Goal: Information Seeking & Learning: Compare options

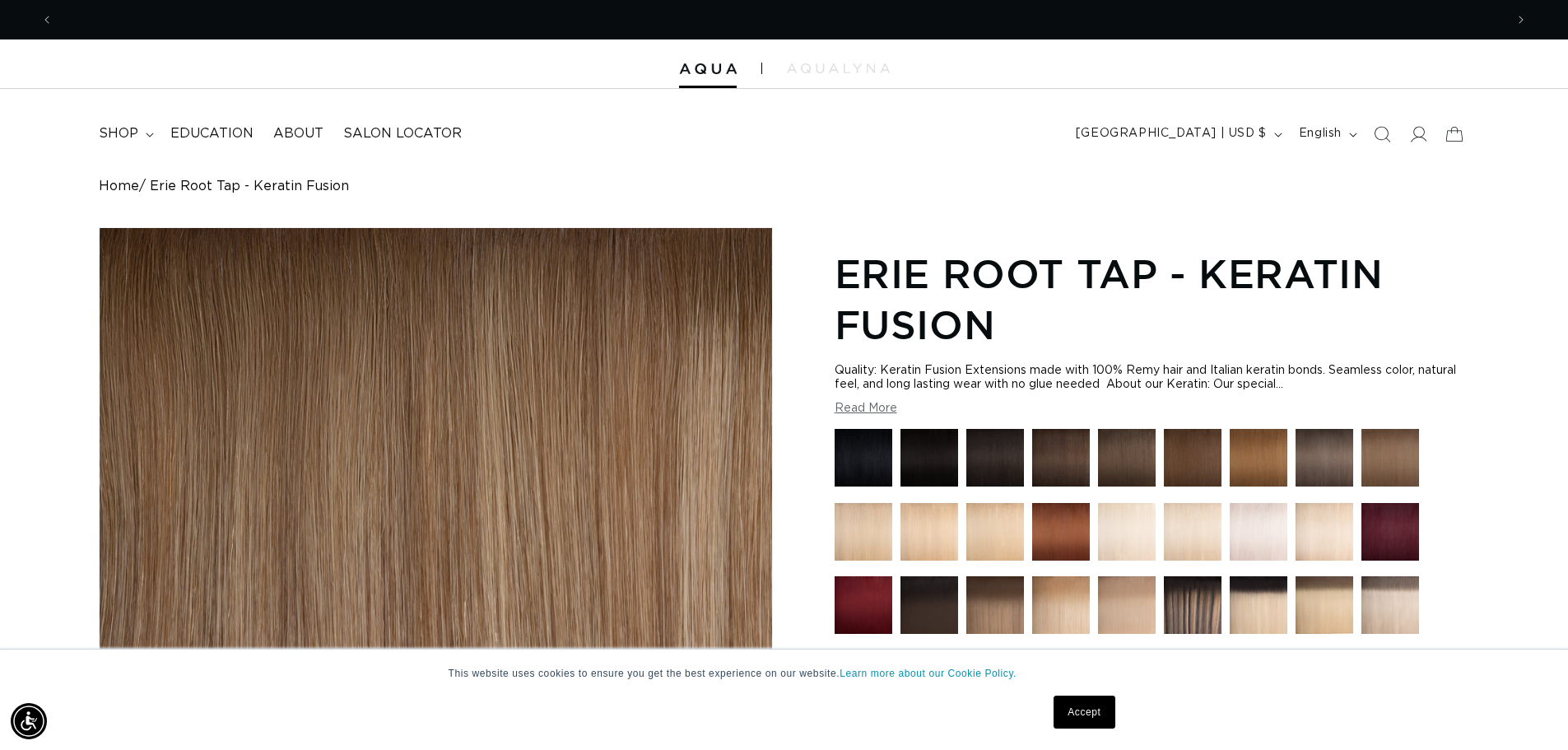
scroll to position [0, 2902]
click at [925, 461] on img at bounding box center [929, 457] width 58 height 58
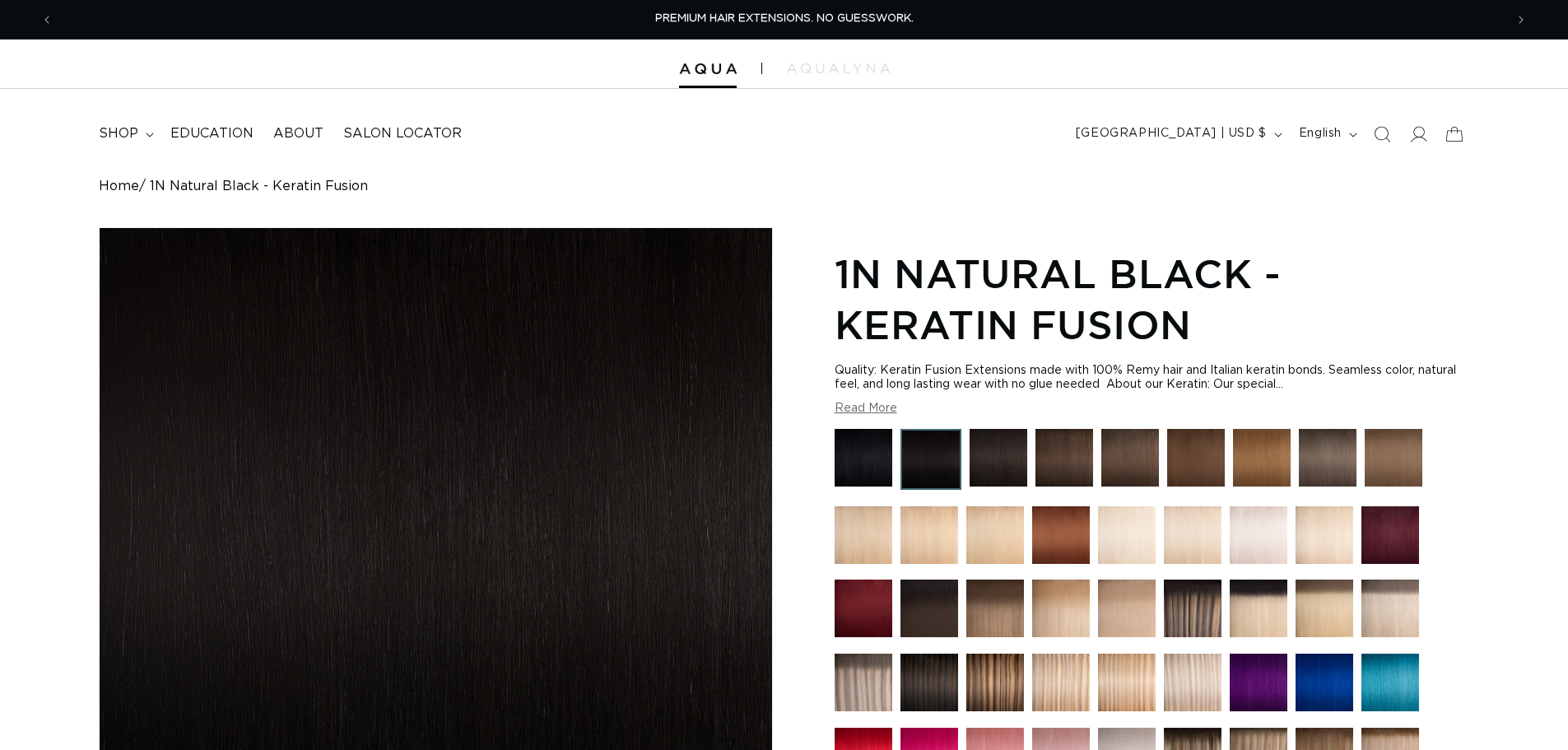
click at [849, 450] on img at bounding box center [863, 457] width 58 height 58
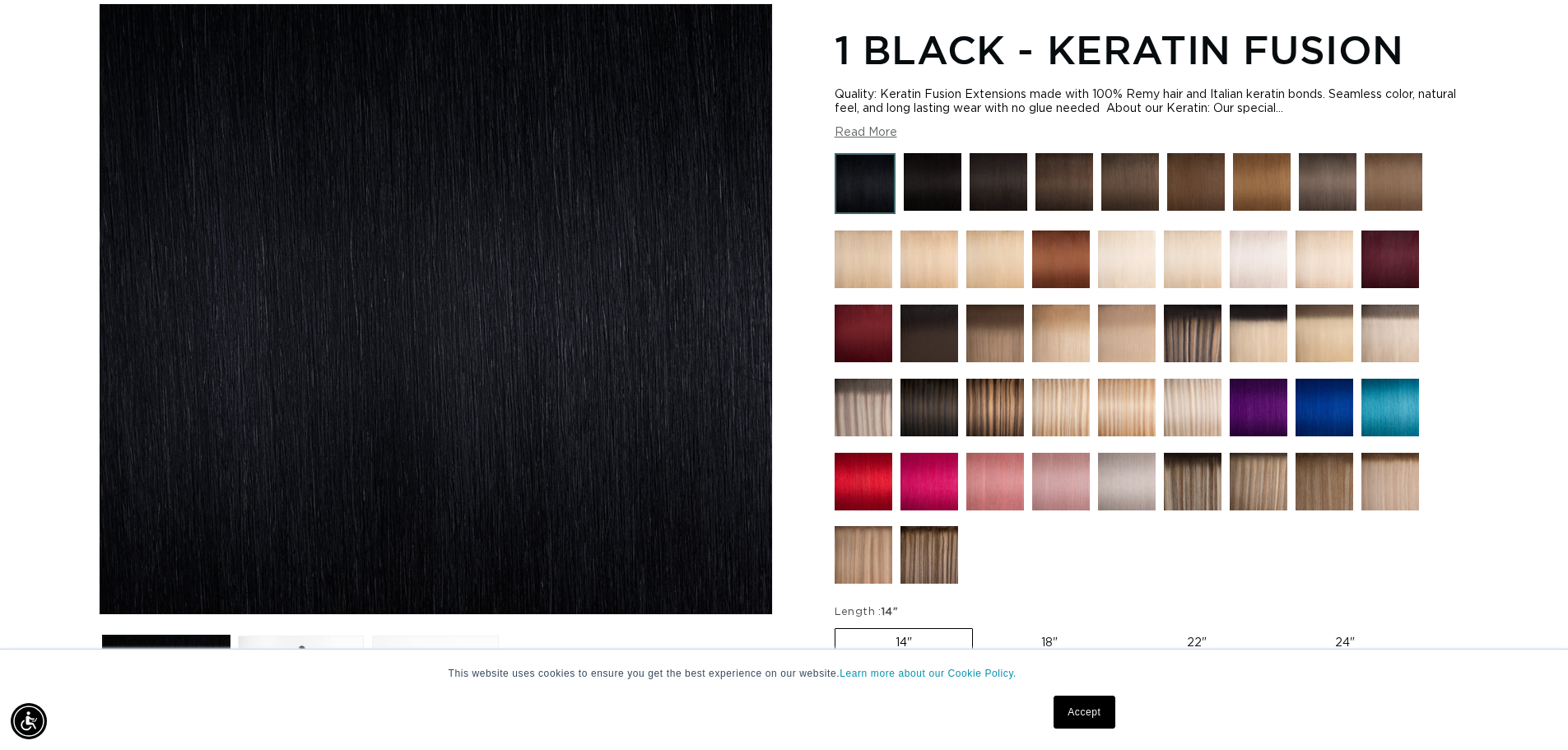
scroll to position [82, 0]
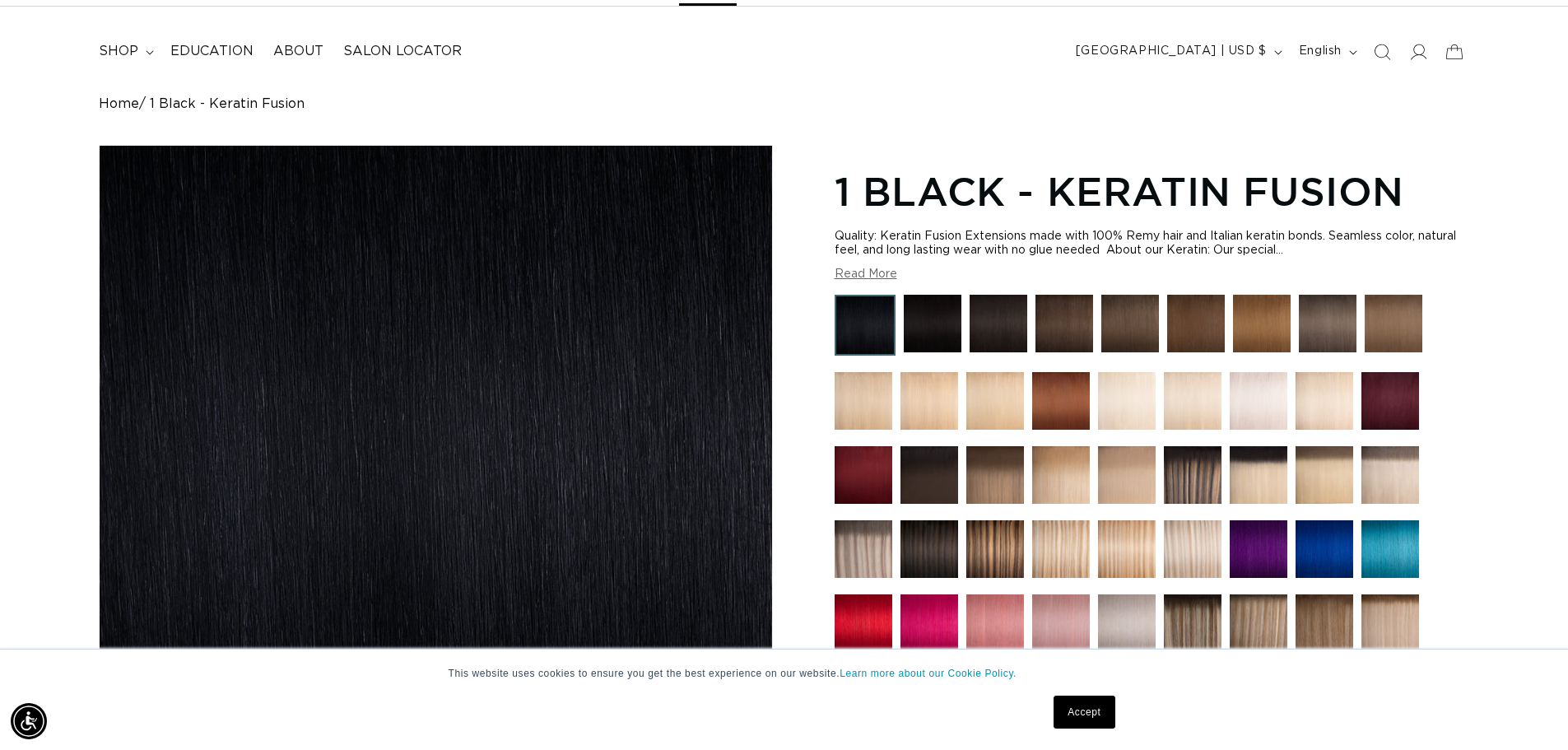
click at [999, 313] on img at bounding box center [998, 324] width 58 height 58
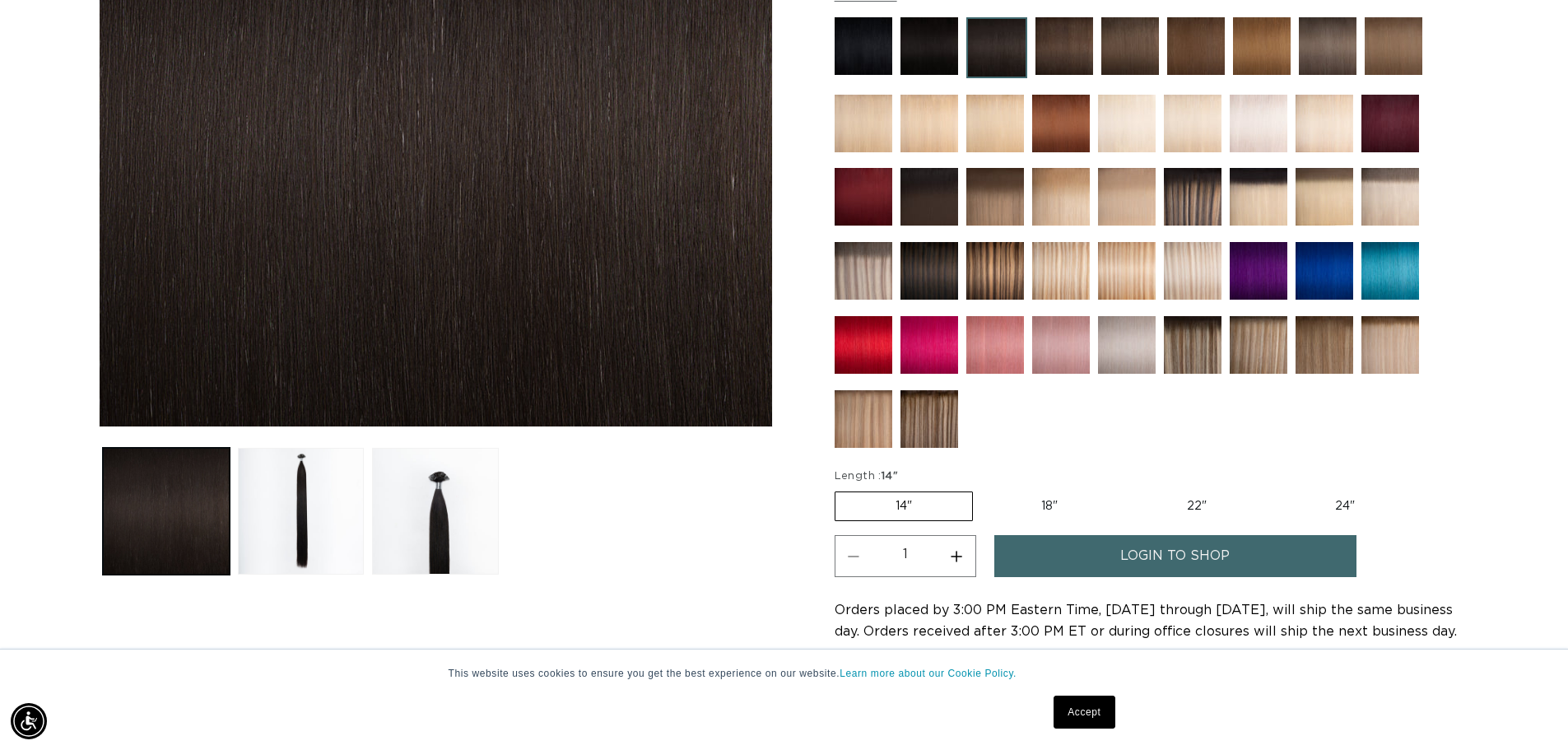
scroll to position [0, 1451]
